Goal: Information Seeking & Learning: Learn about a topic

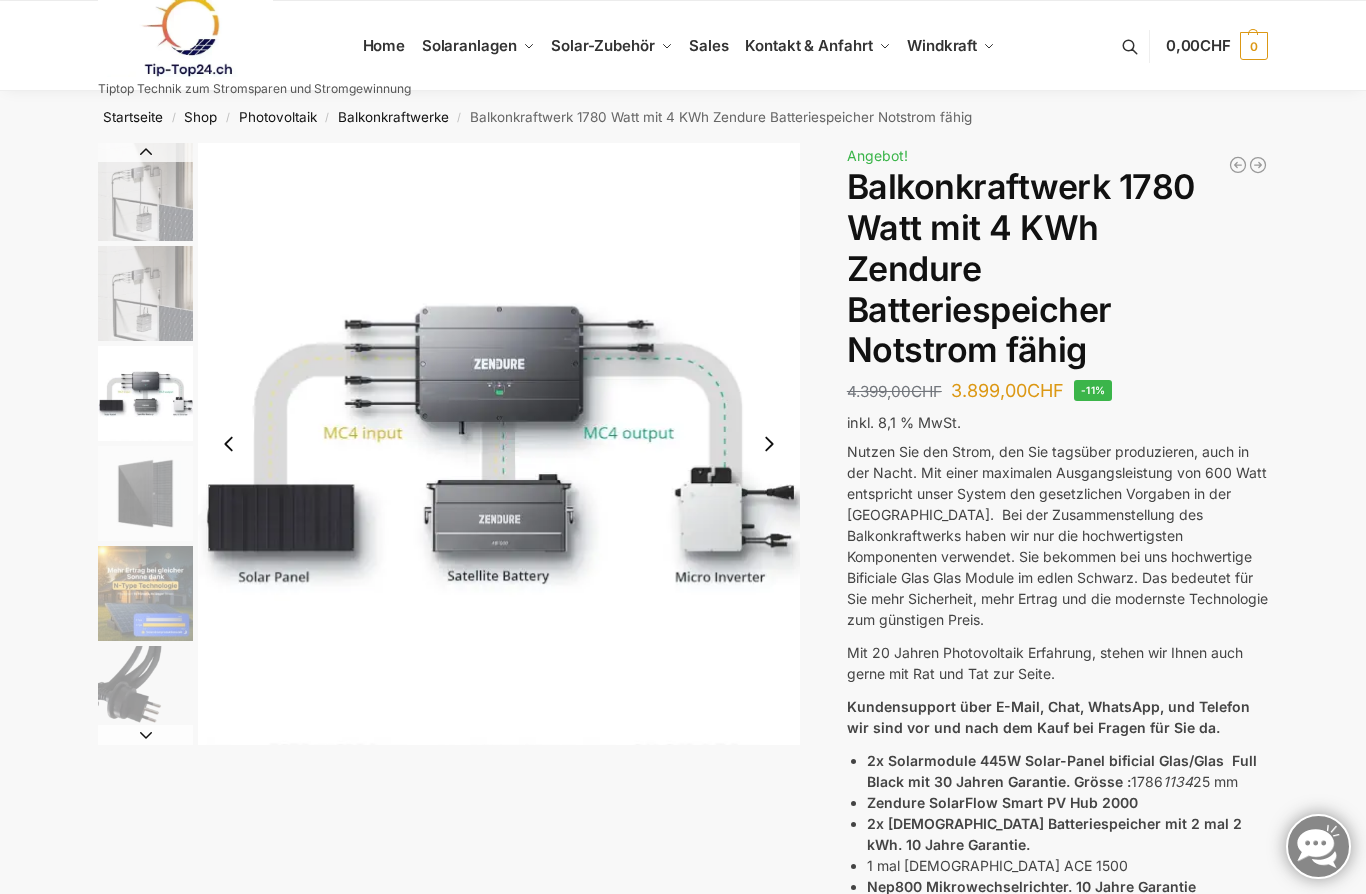
click at [670, 38] on link "Solar-Zubehör" at bounding box center [612, 46] width 138 height 90
click at [515, 270] on span "Balkonkraftwerke mit Speicher Speicherlösungen" at bounding box center [500, 247] width 111 height 45
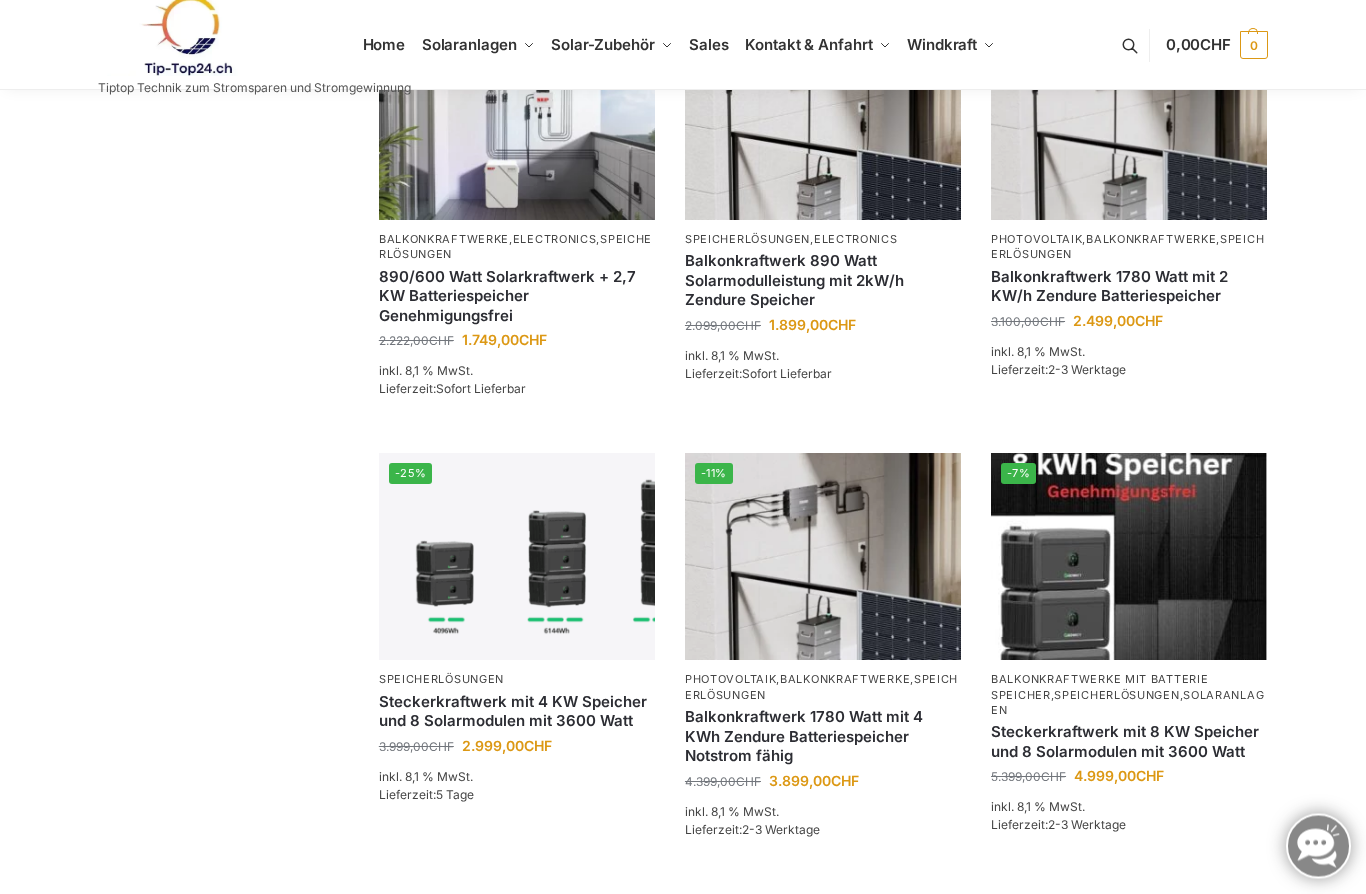
scroll to position [754, 0]
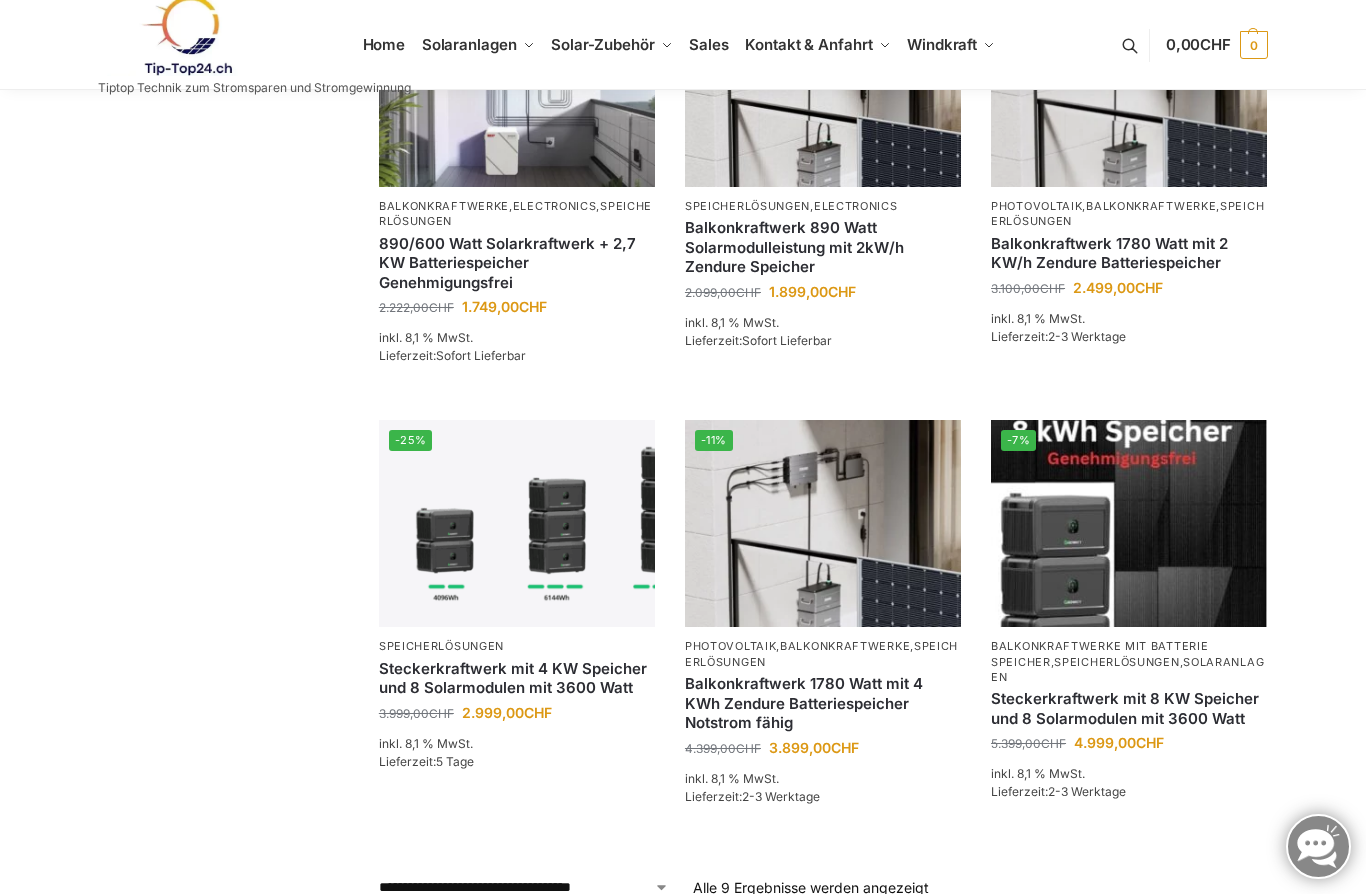
click at [485, 577] on img at bounding box center [517, 523] width 276 height 207
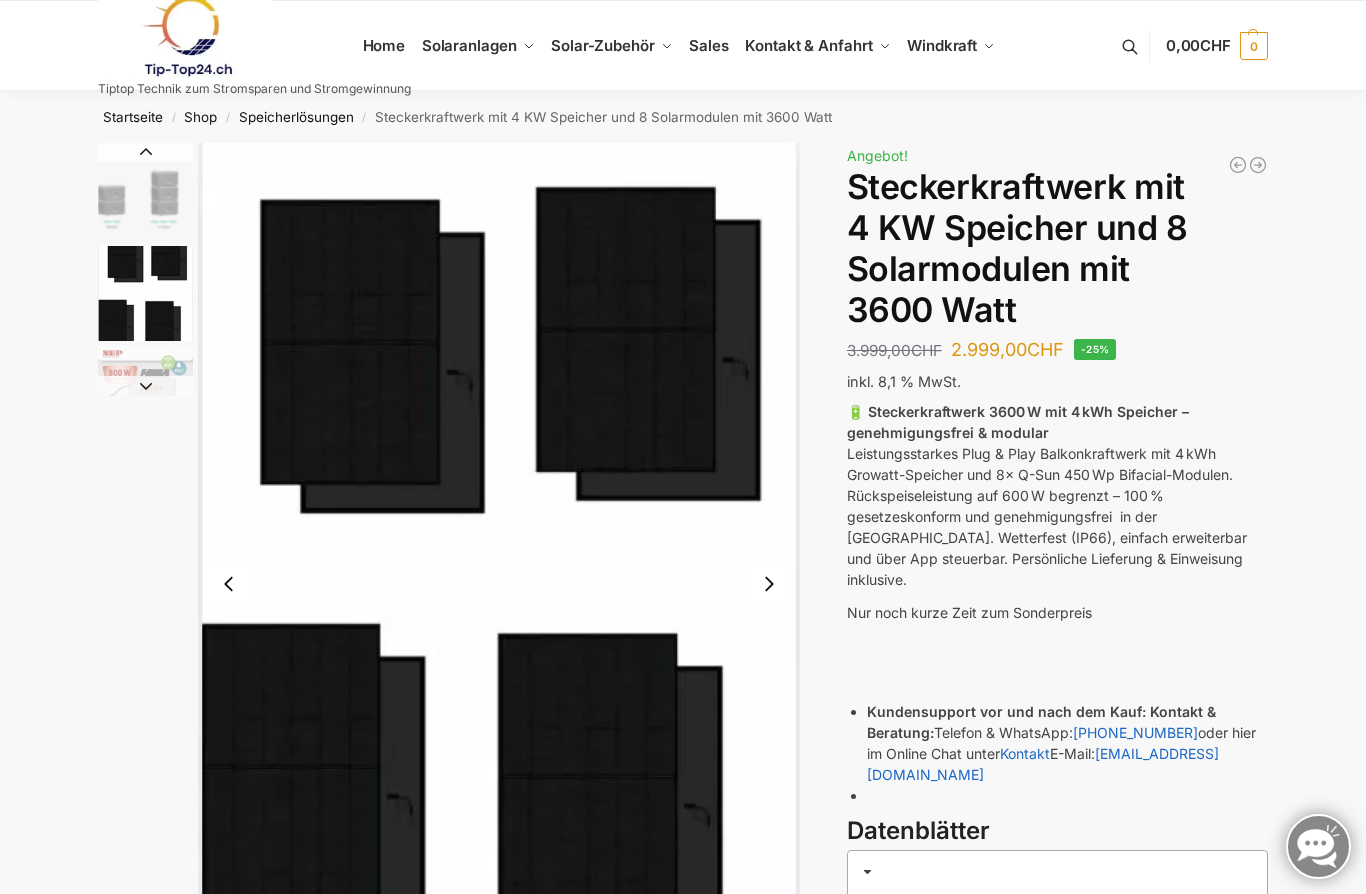
click at [779, 580] on button "Next slide" at bounding box center [769, 584] width 42 height 42
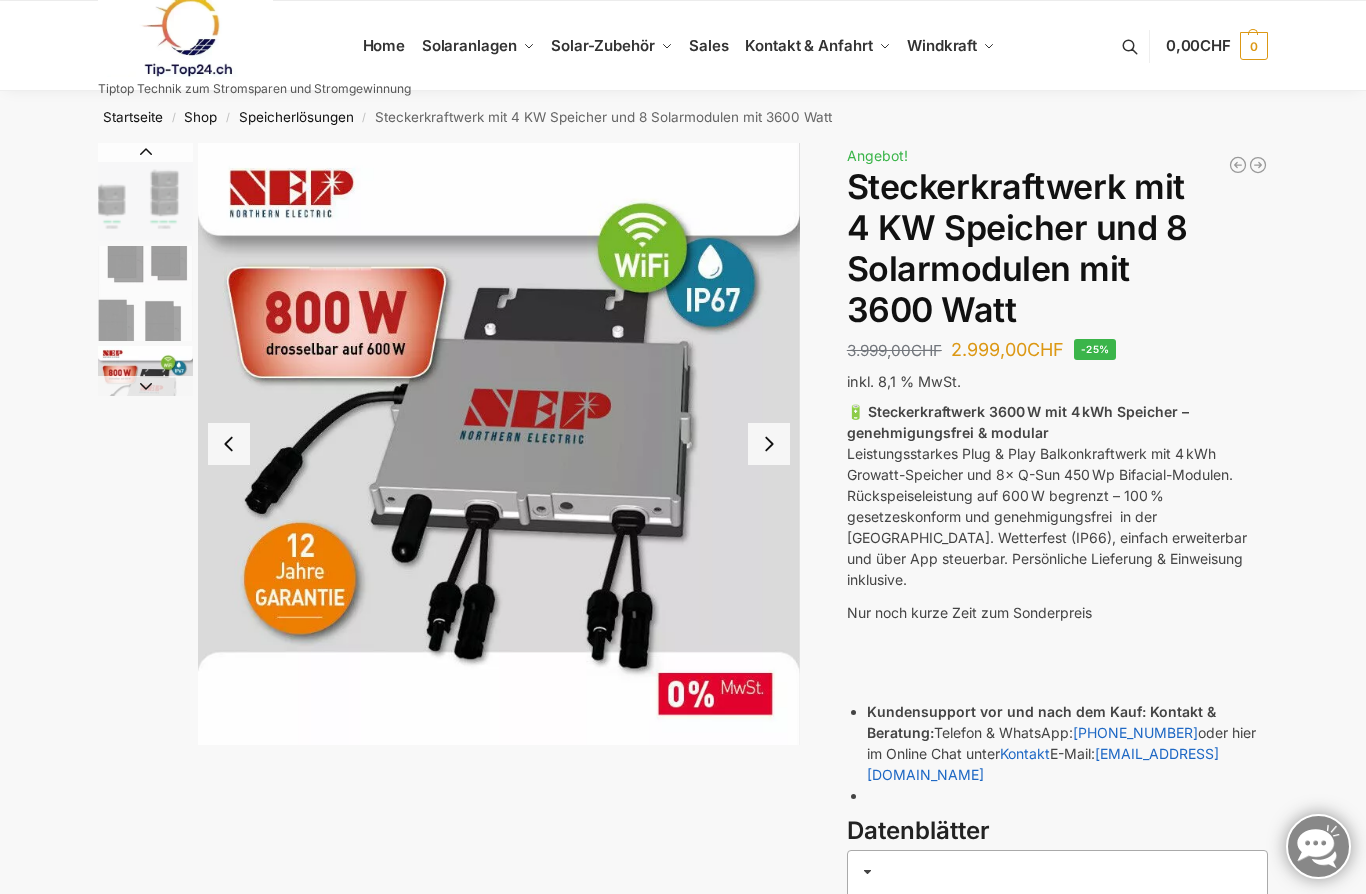
click at [770, 457] on button "Next slide" at bounding box center [769, 444] width 42 height 42
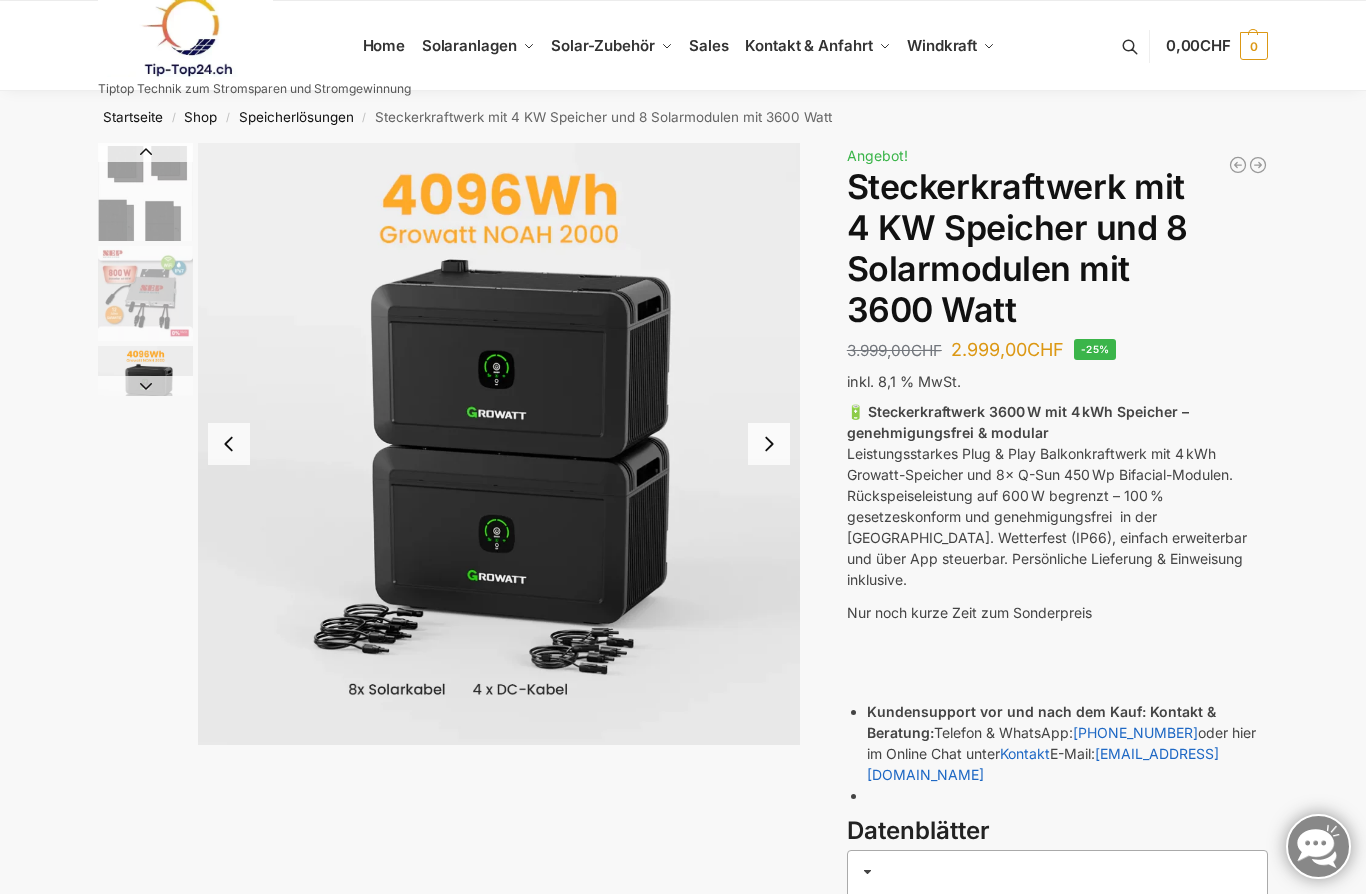
click at [769, 442] on button "Next slide" at bounding box center [769, 444] width 42 height 42
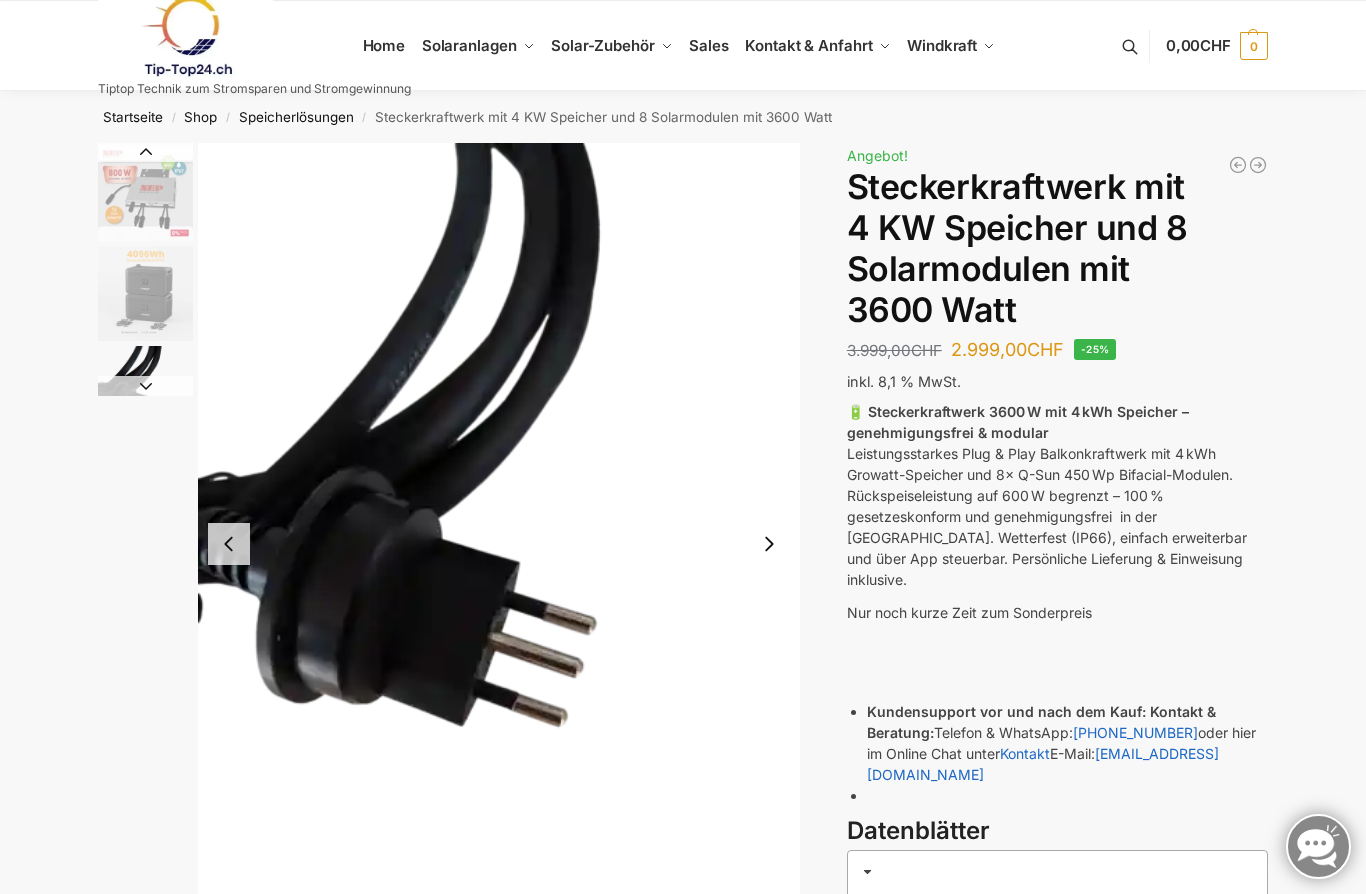
click at [771, 539] on button "Next slide" at bounding box center [769, 544] width 42 height 42
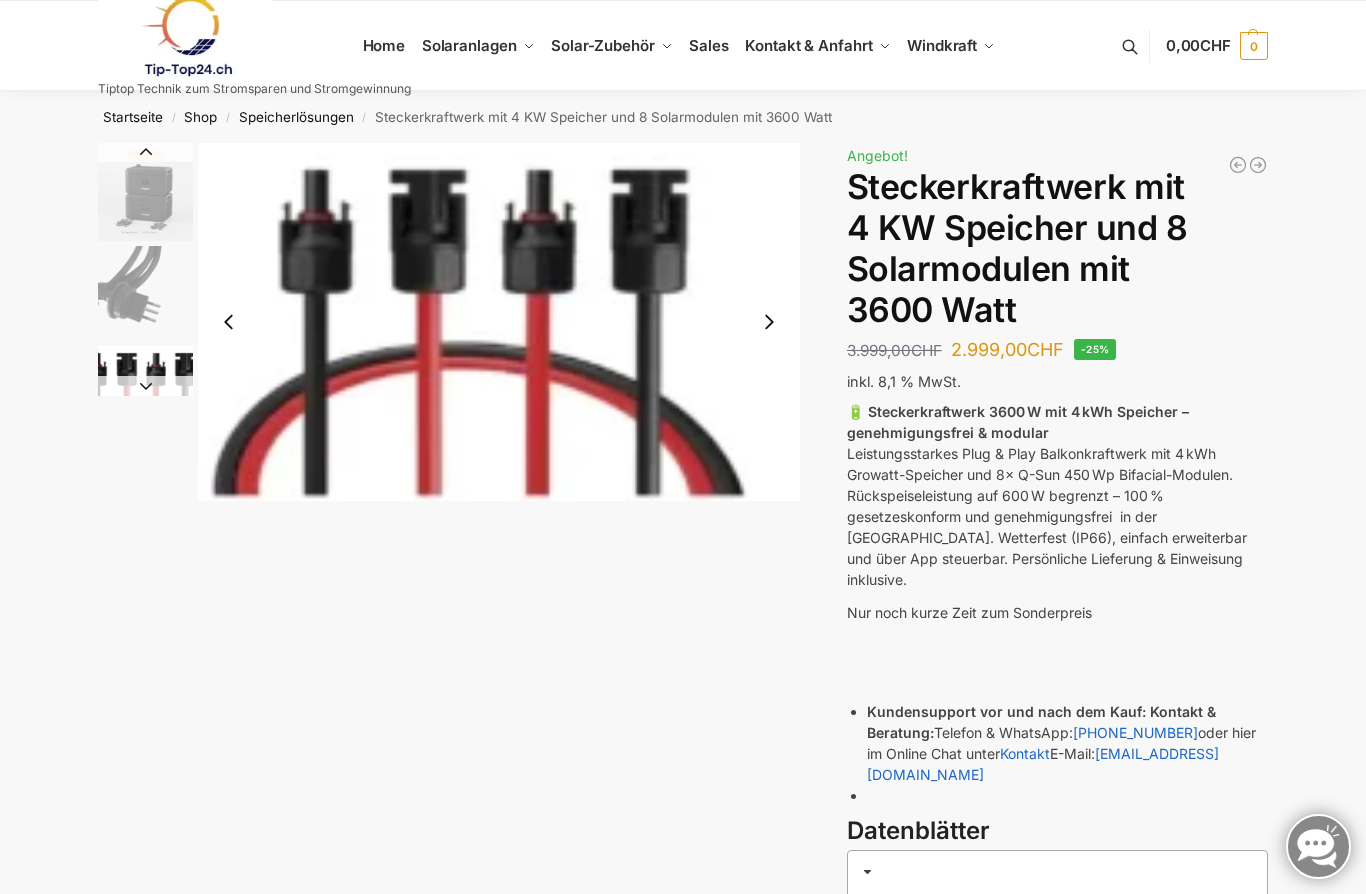
click at [476, 270] on span "Balkonkraftwerke mit Speicher Speicherlösungen" at bounding box center [500, 247] width 111 height 45
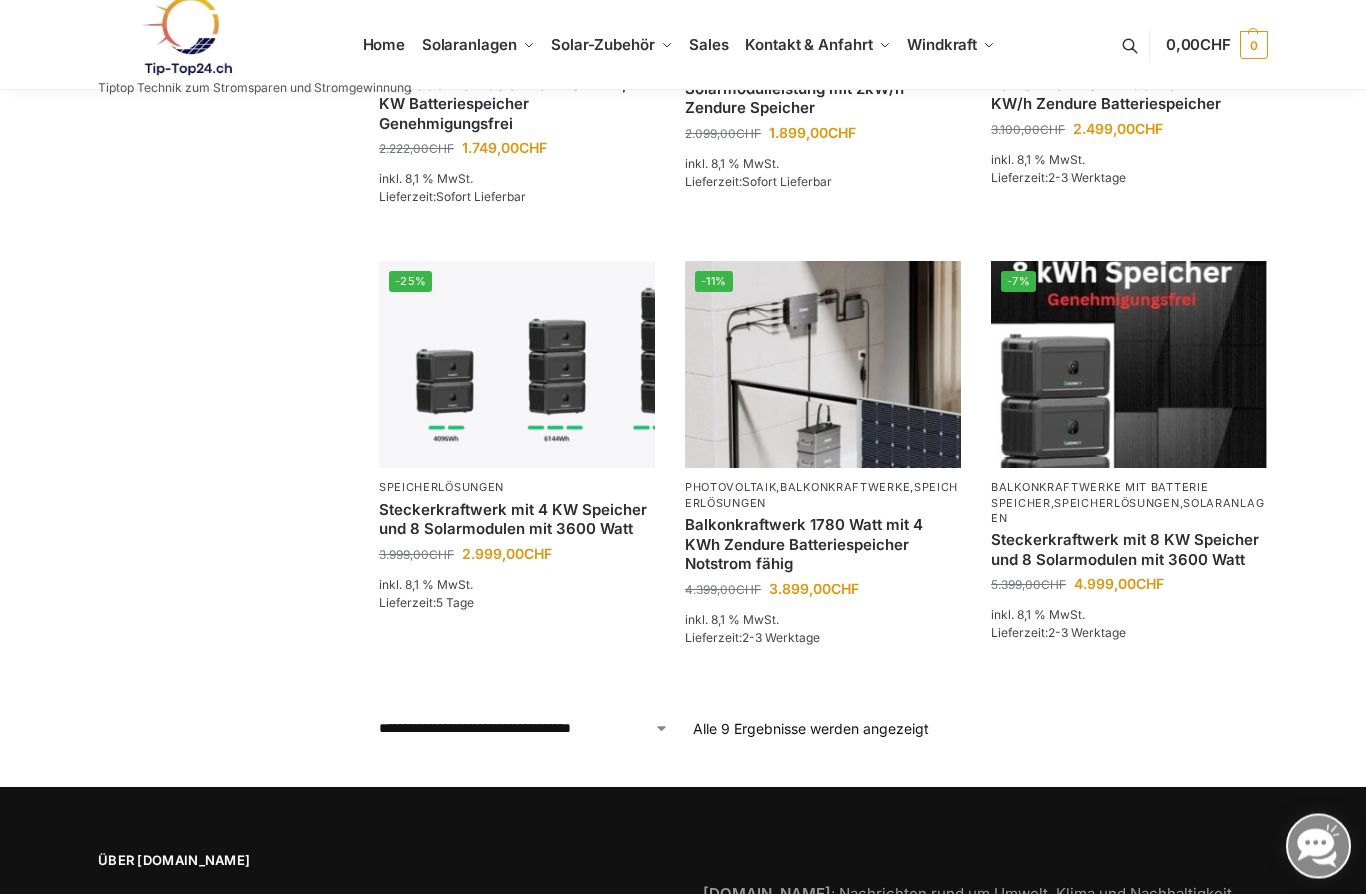
scroll to position [1000, 0]
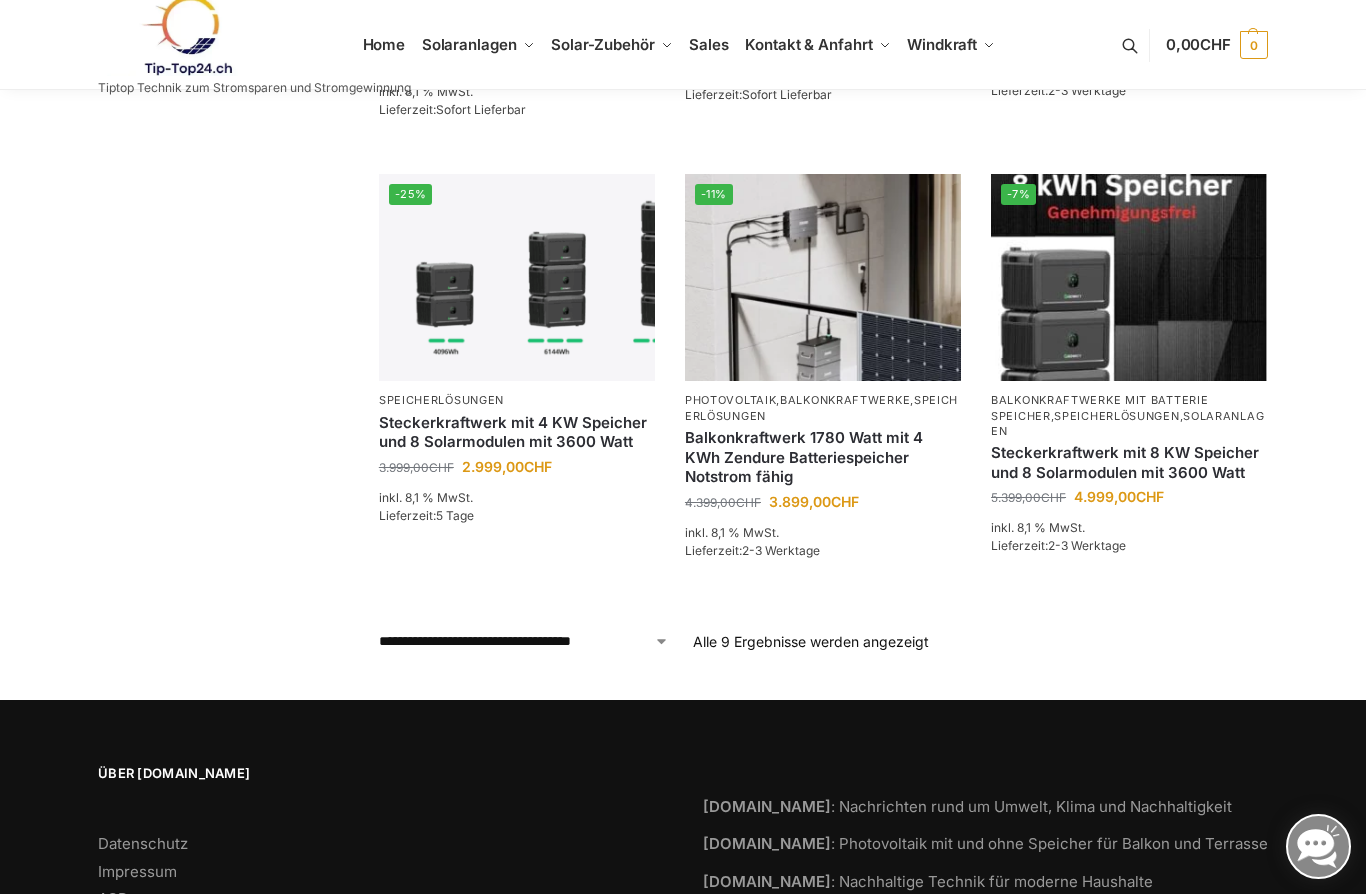
click at [1078, 269] on img at bounding box center [1129, 277] width 276 height 207
click at [1088, 180] on img at bounding box center [1129, 277] width 276 height 207
click at [1112, 199] on img at bounding box center [1129, 277] width 276 height 207
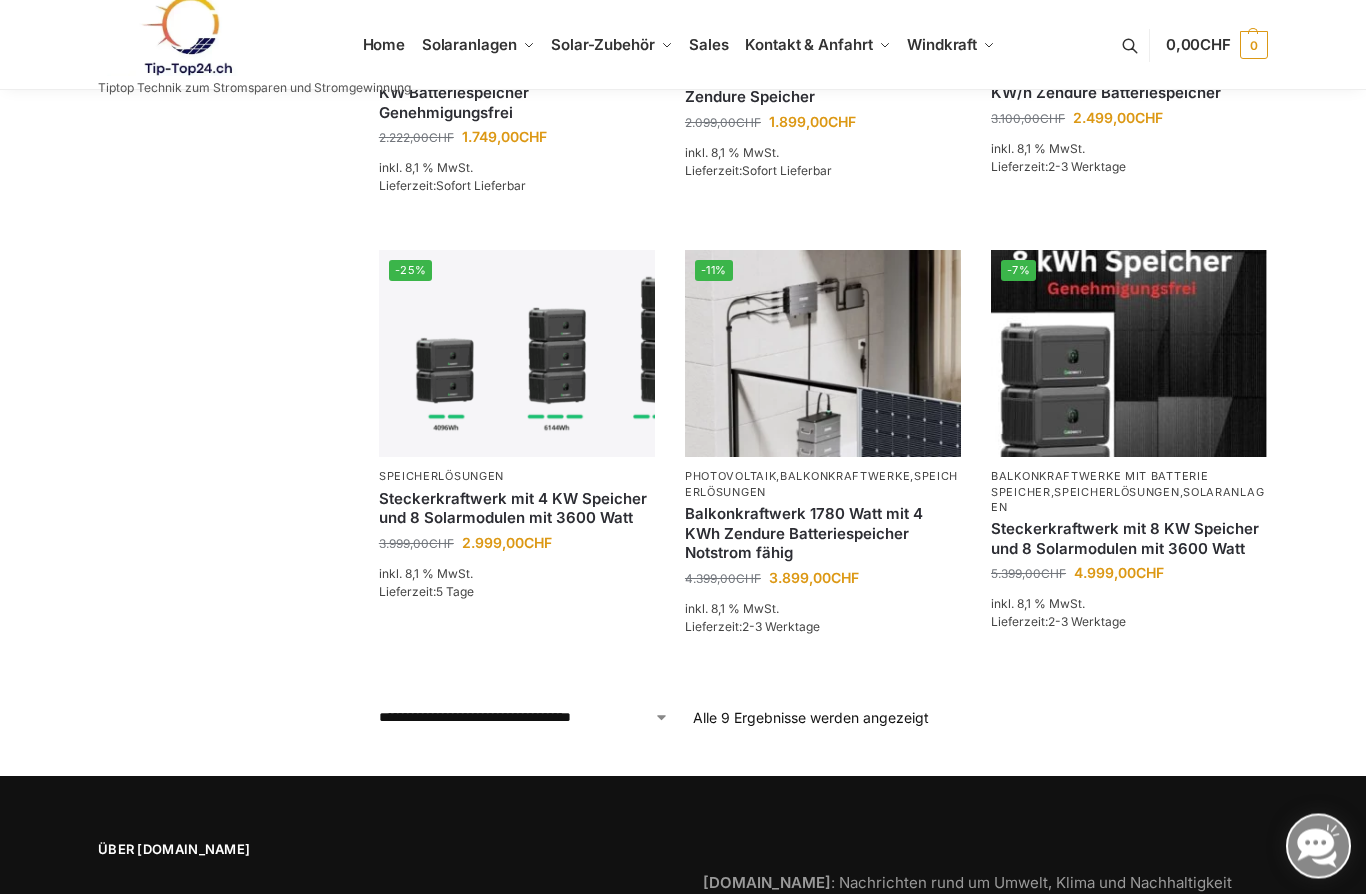
scroll to position [924, 0]
click at [1085, 363] on img at bounding box center [1129, 353] width 276 height 207
click at [516, 215] on span "Kompletsets Dach, Flachdach" at bounding box center [494, 200] width 98 height 29
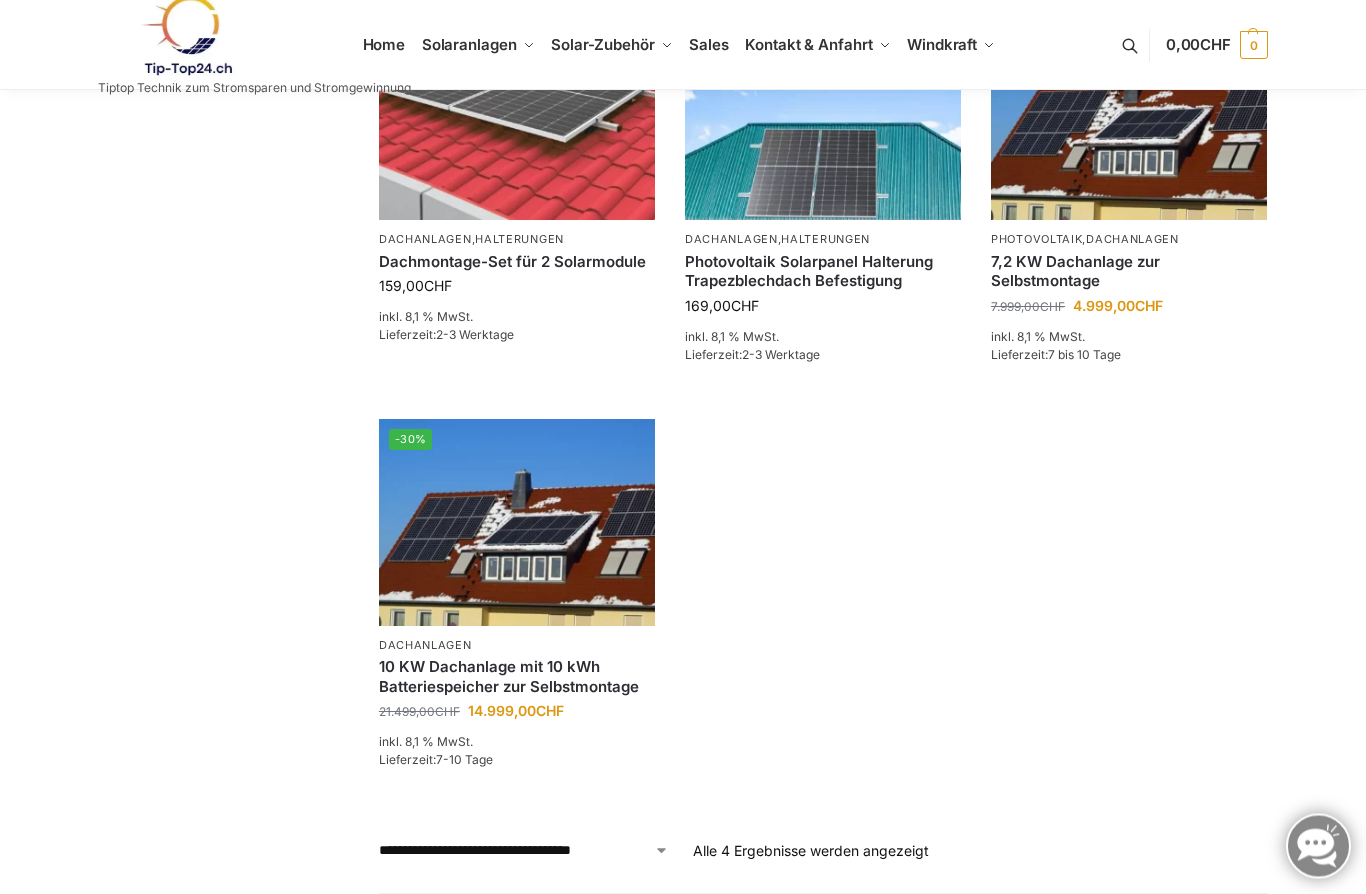
scroll to position [582, 0]
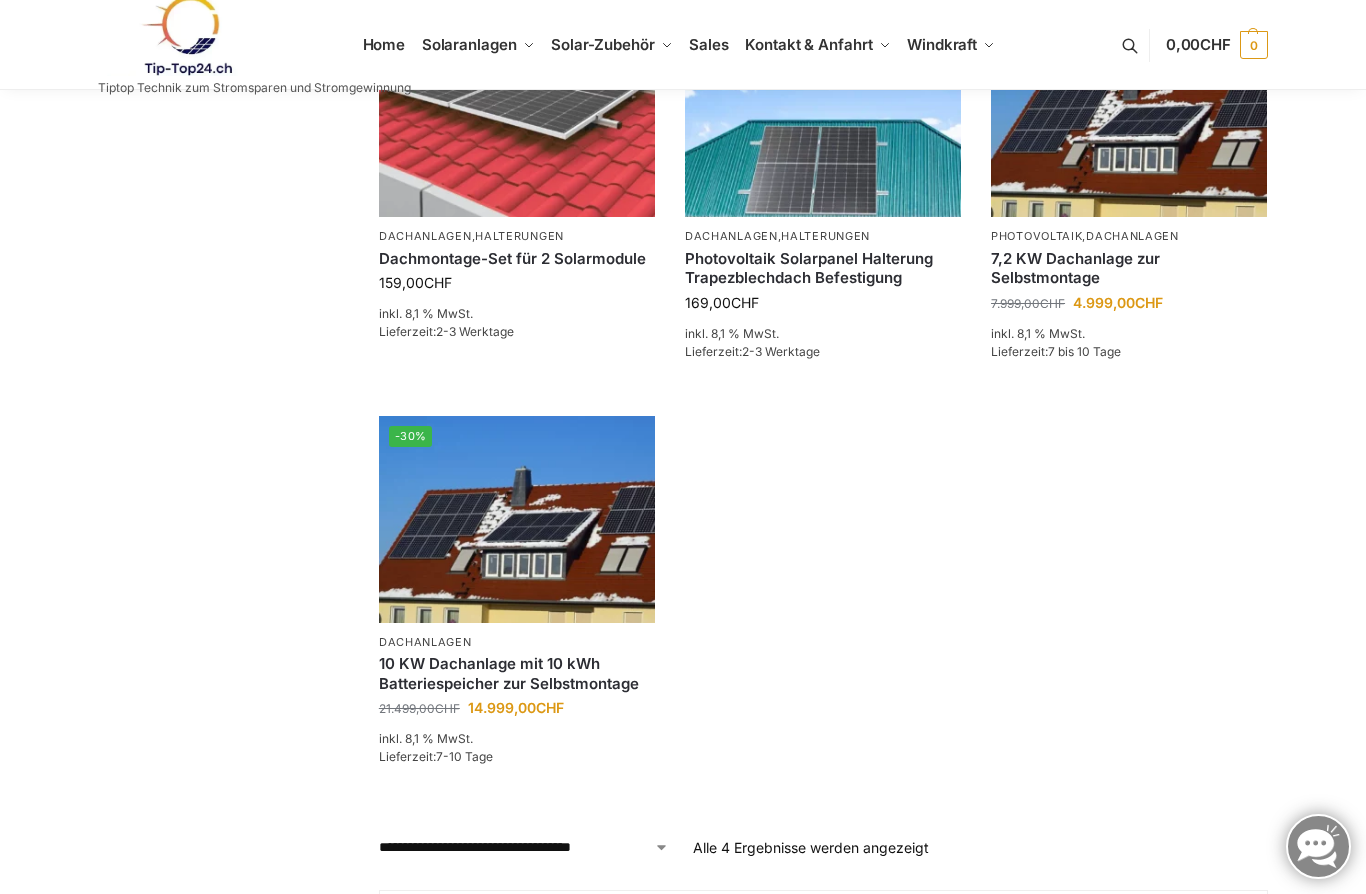
click at [541, 546] on img at bounding box center [517, 519] width 276 height 207
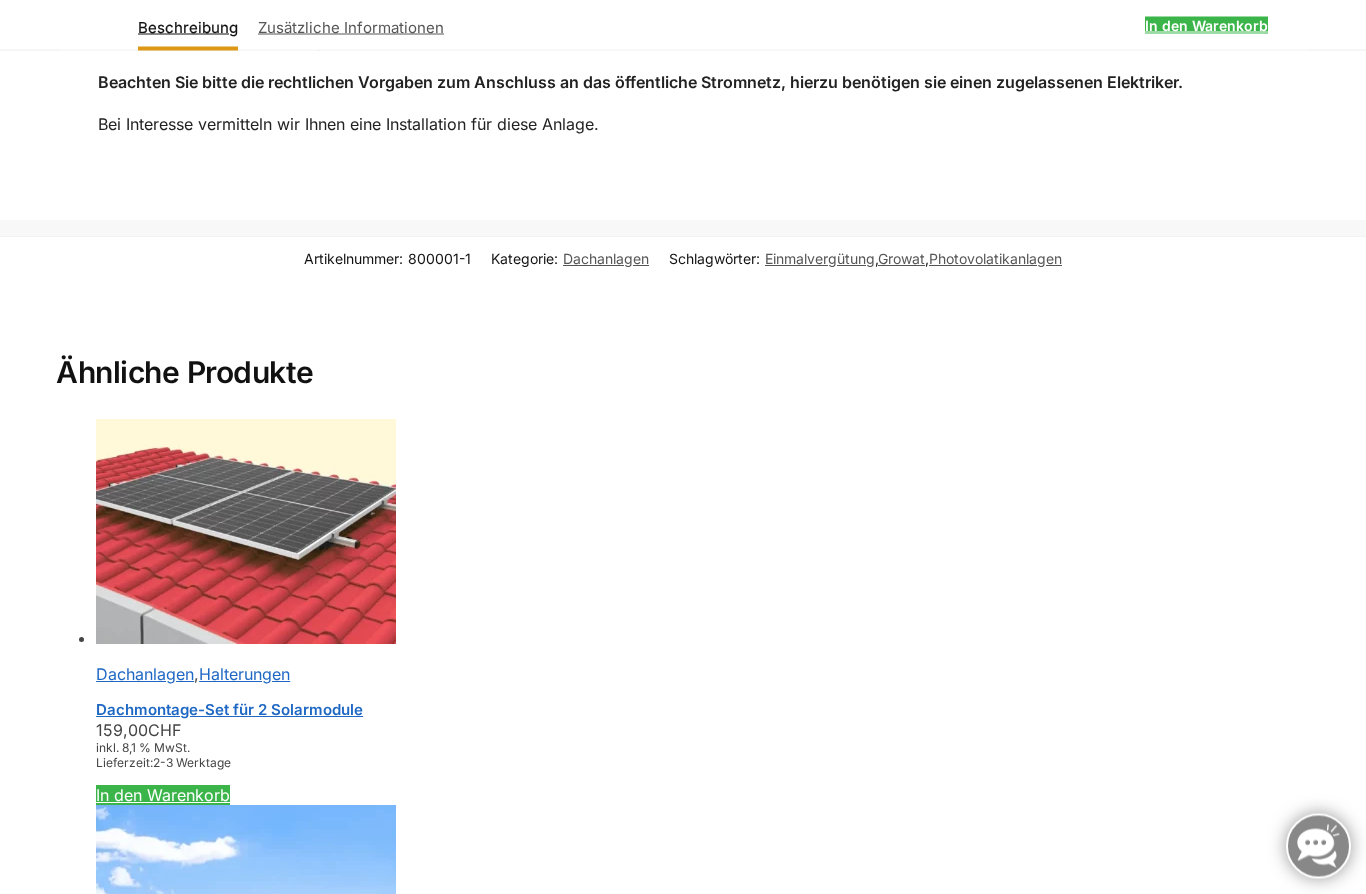
scroll to position [1918, 0]
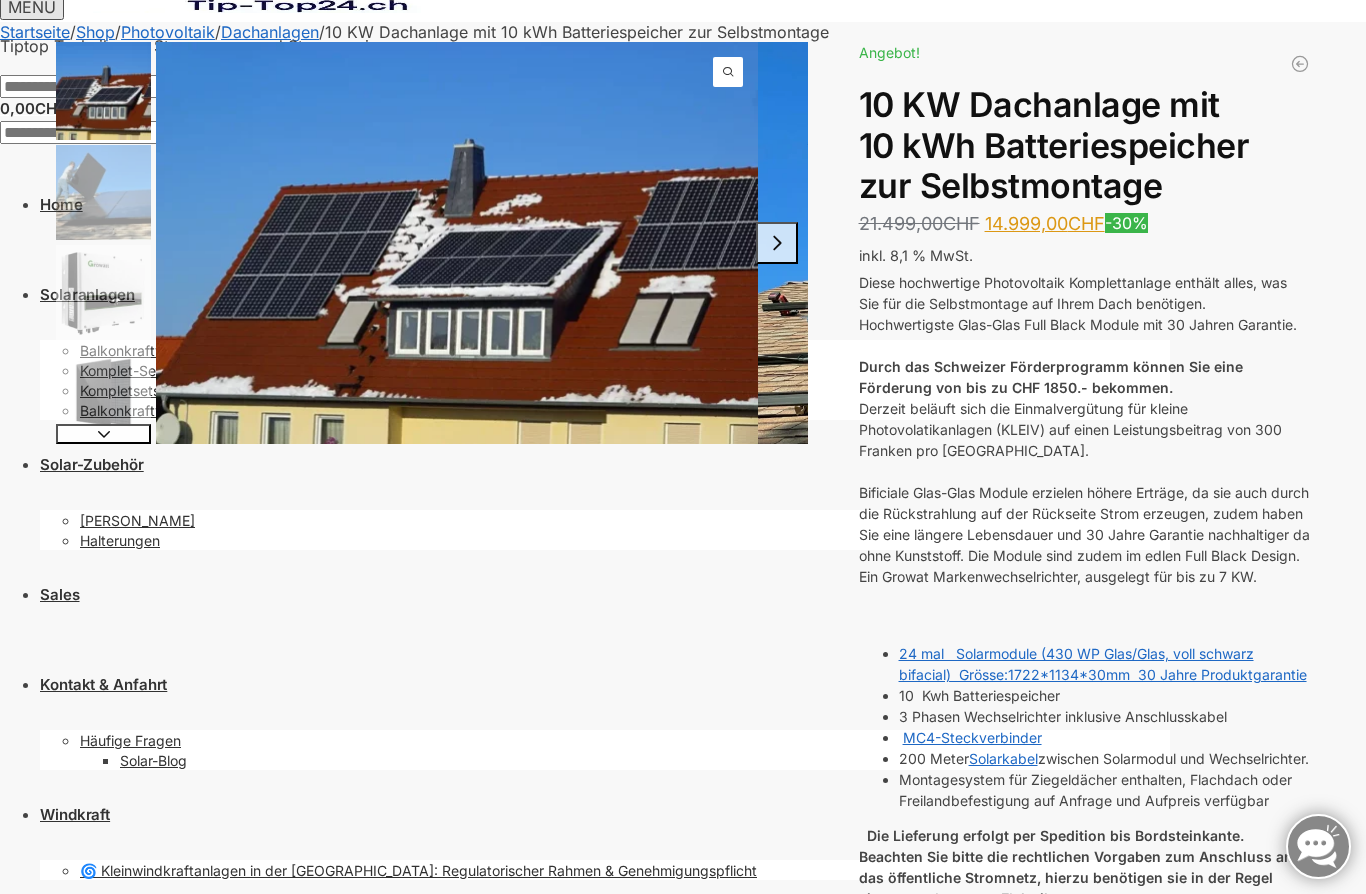
scroll to position [0, 0]
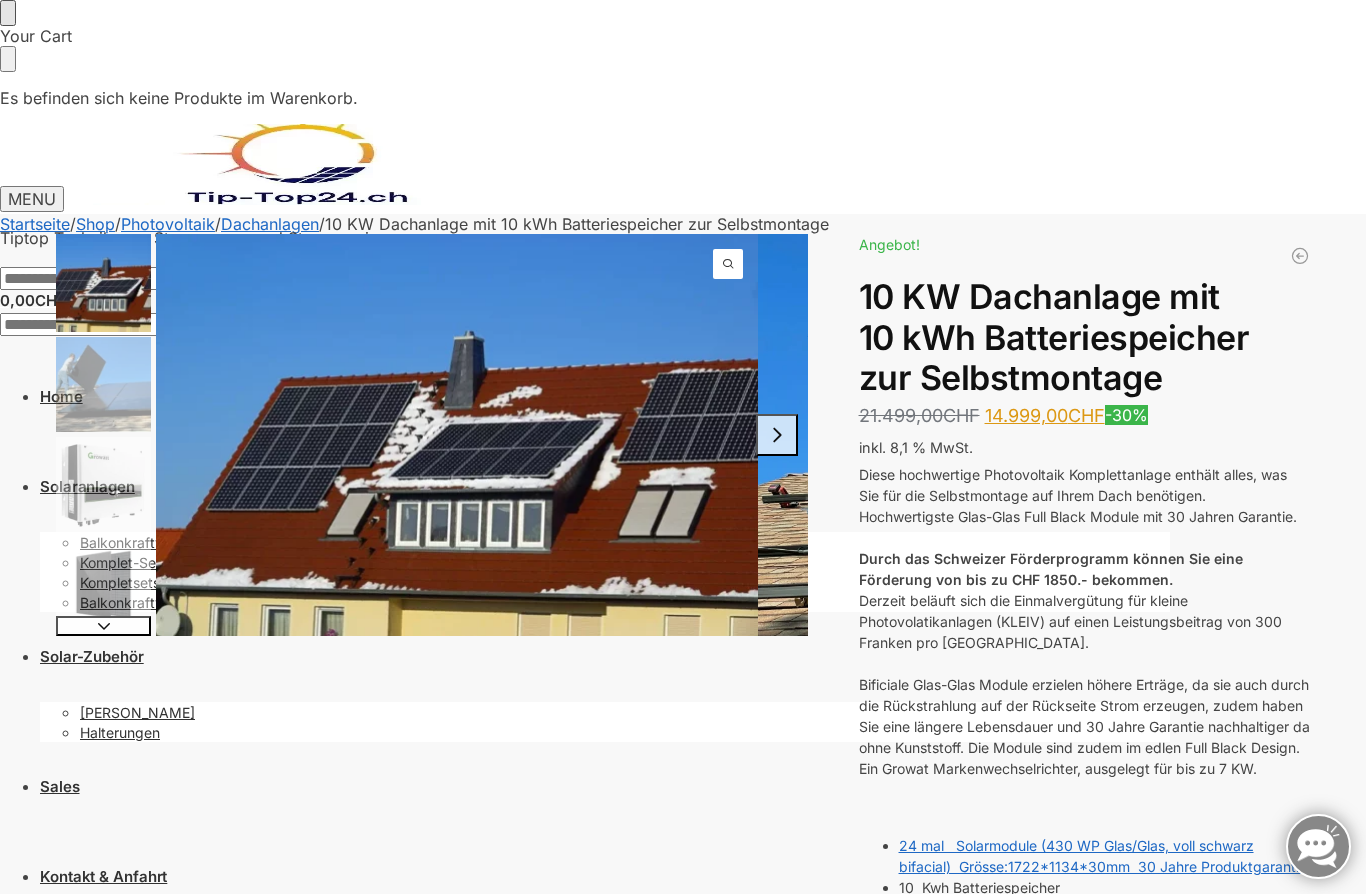
click at [274, 574] on span "Kompletsets Dach, Flachdach" at bounding box center [177, 582] width 194 height 17
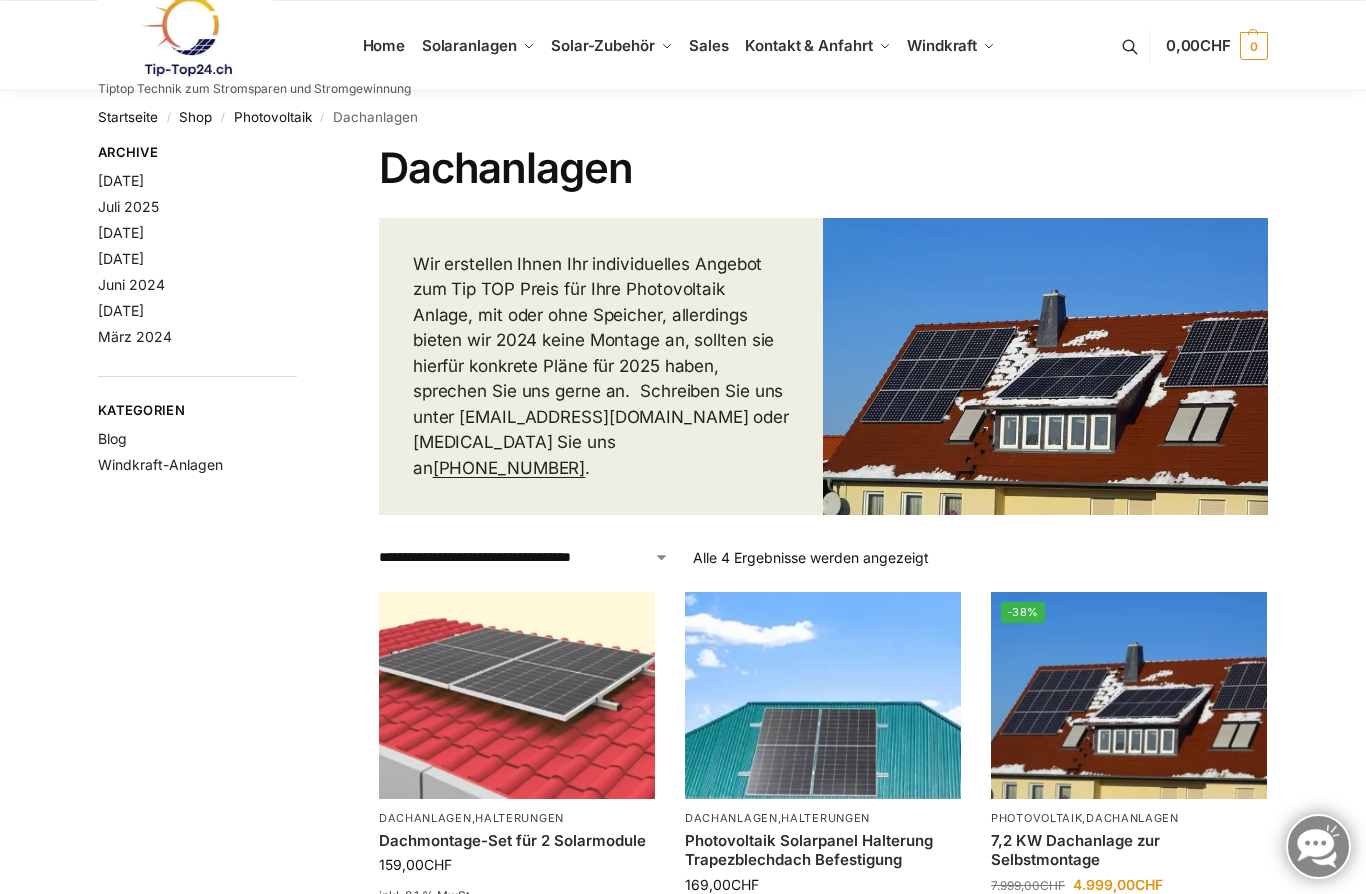
click at [501, 156] on span "Komplet-Sets mit Halterungen Balkon,Wand, Terrasse,Garten" at bounding box center [514, 156] width 139 height 45
